Goal: Transaction & Acquisition: Purchase product/service

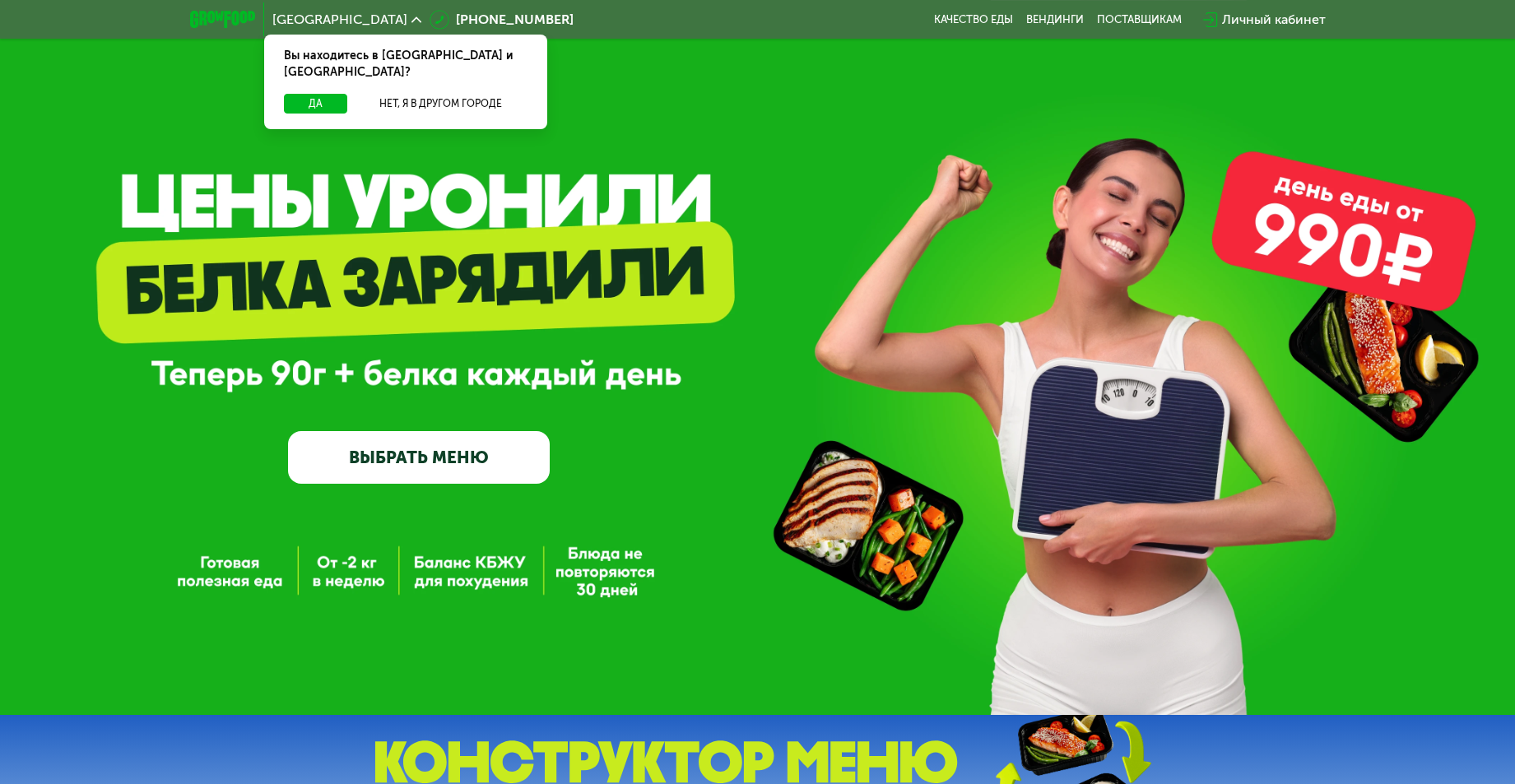
click at [460, 450] on link "ВЫБРАТЬ МЕНЮ" at bounding box center [418, 457] width 261 height 53
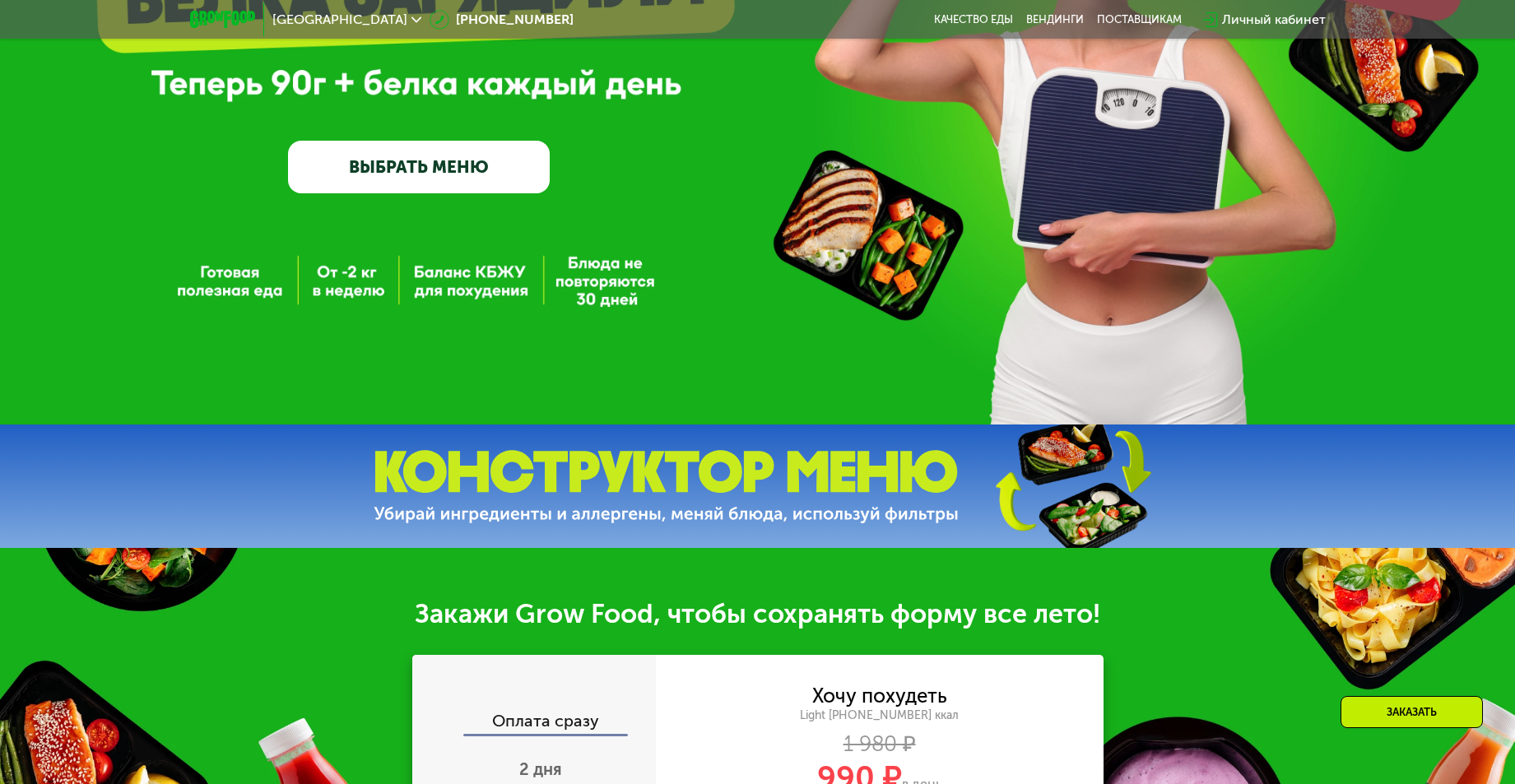
scroll to position [44, 0]
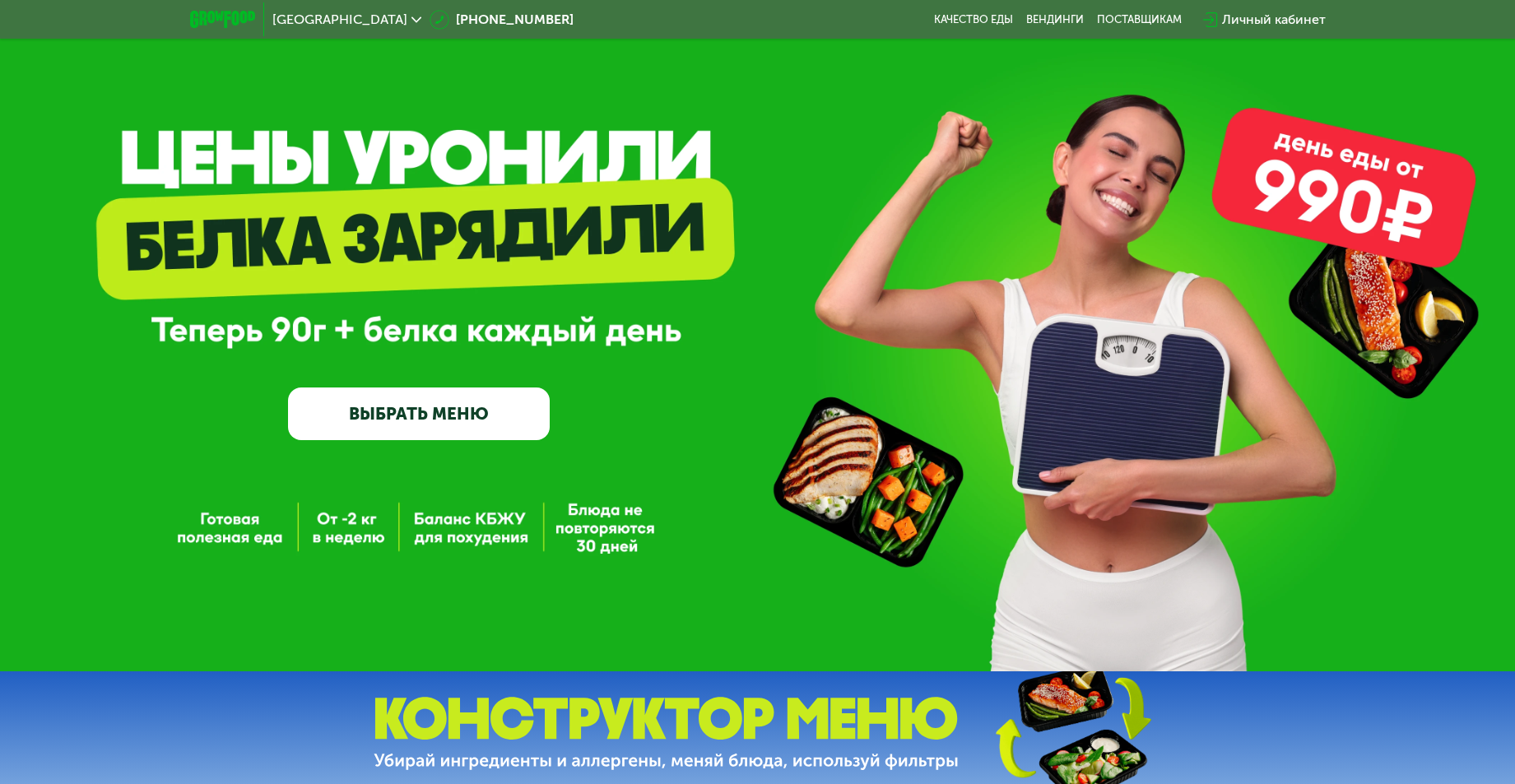
click at [423, 417] on link "ВЫБРАТЬ МЕНЮ" at bounding box center [418, 414] width 261 height 53
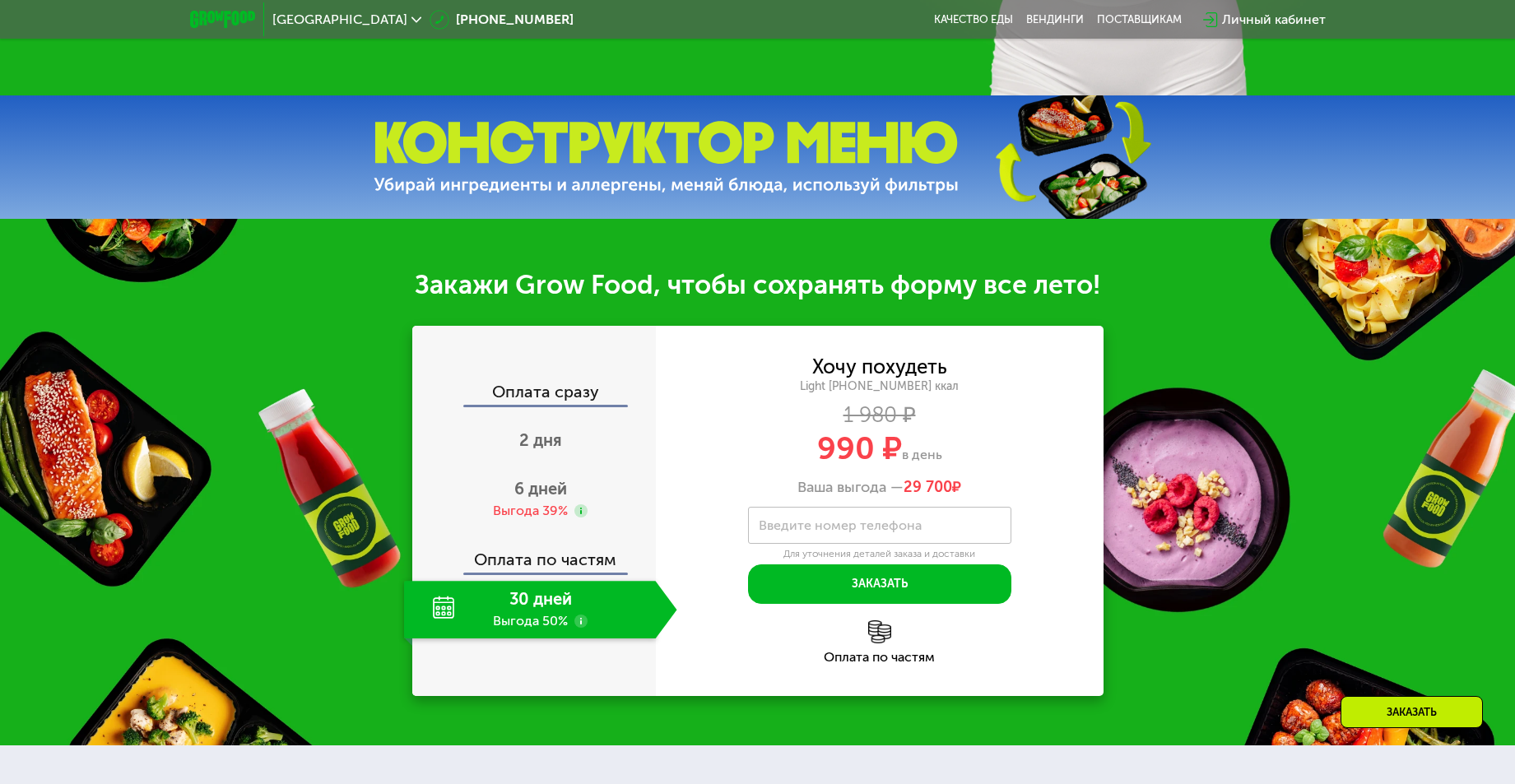
scroll to position [373, 0]
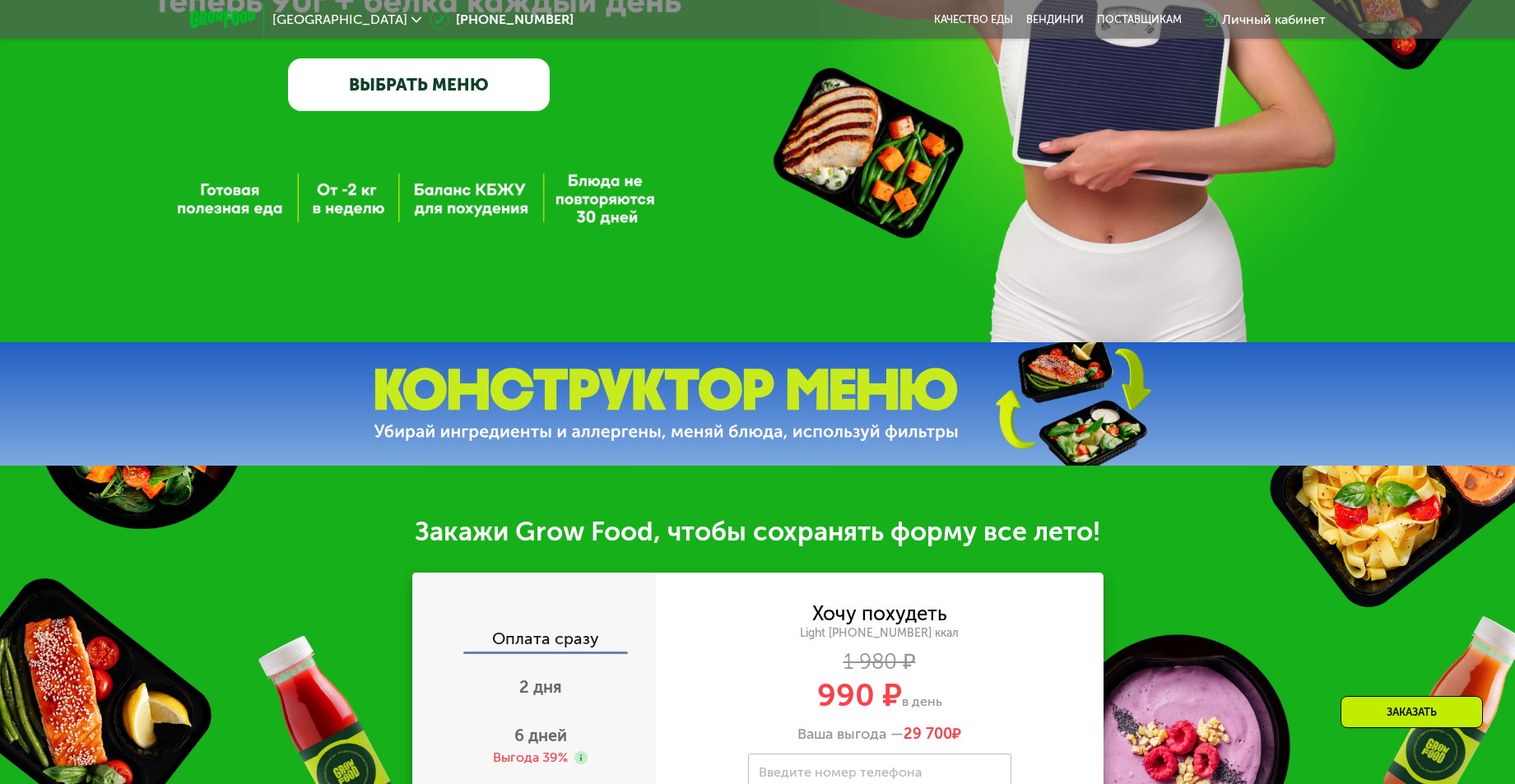
click at [450, 88] on link "ВЫБРАТЬ МЕНЮ" at bounding box center [418, 85] width 261 height 53
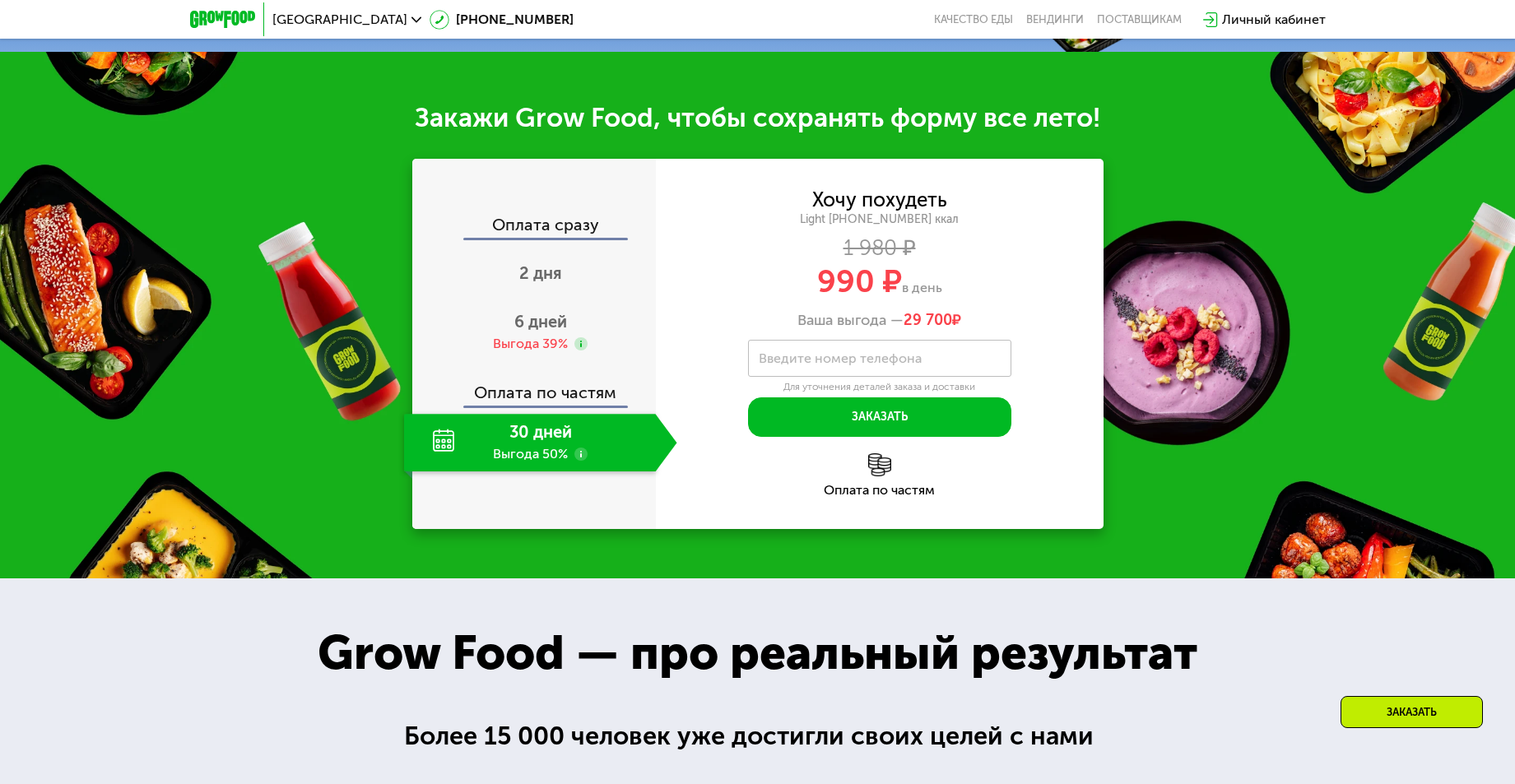
scroll to position [1520, 0]
